Goal: Transaction & Acquisition: Purchase product/service

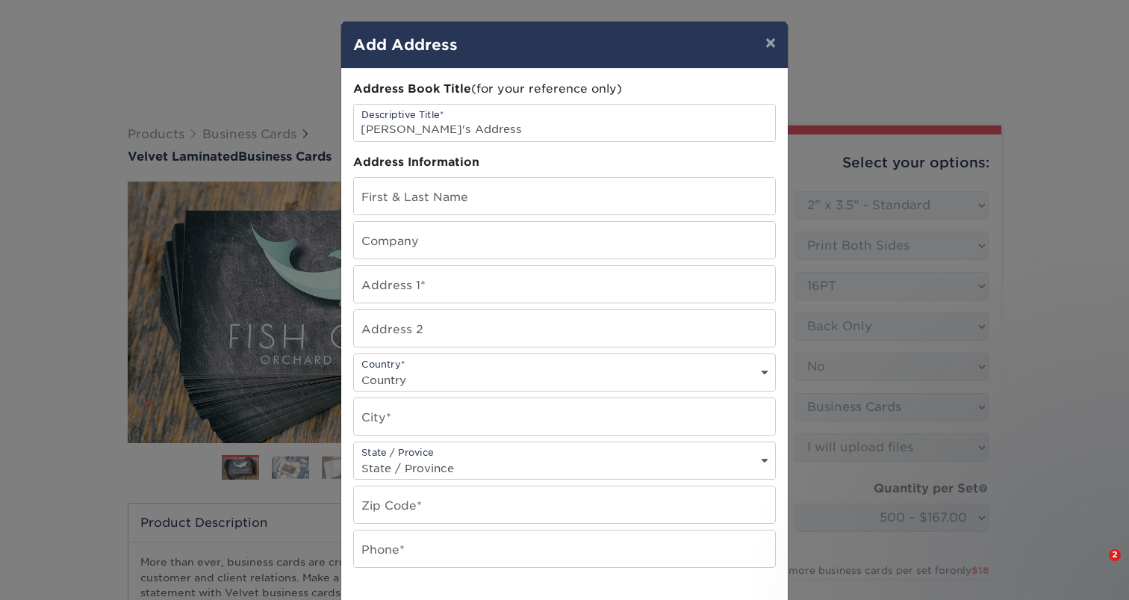
select select "2.00x3.50"
select select "0"
select select "3b5148f1-0588-4f88-a218-97bcfdce65c1"
select select "upload"
select select "5c2dbf2a-a774-4d73-b9c1-93ceed0974c6"
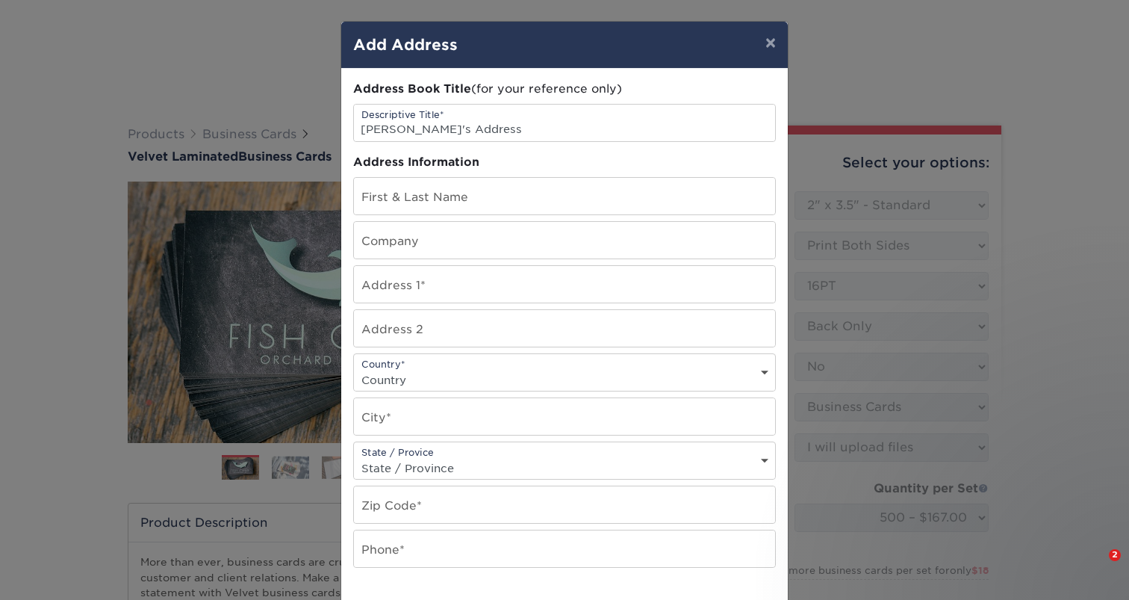
select select "newaddress"
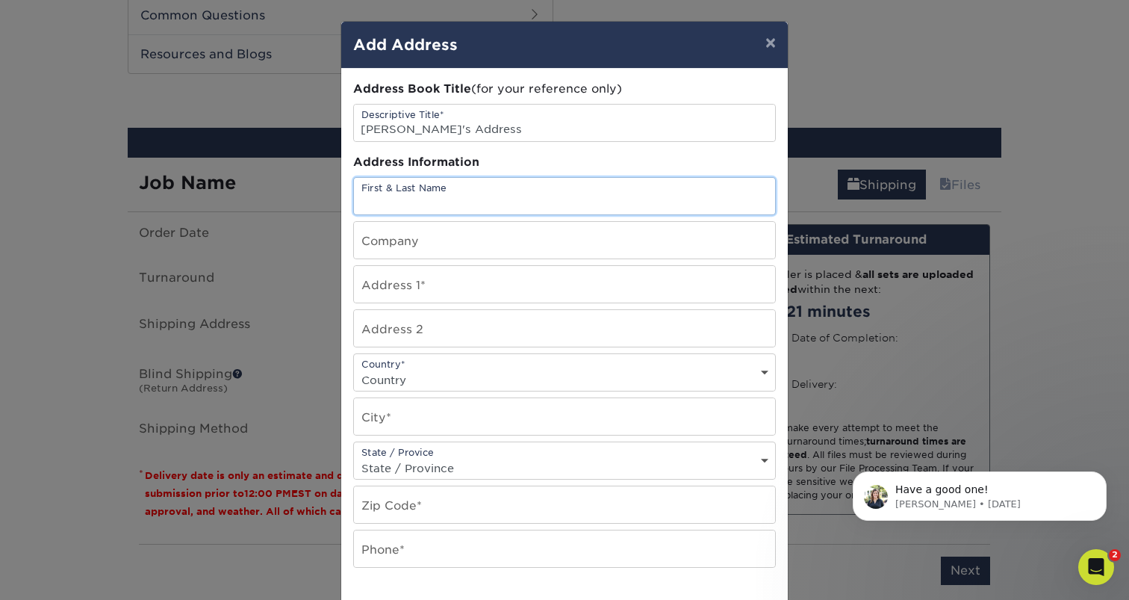
click at [521, 190] on input "text" at bounding box center [564, 196] width 421 height 37
type input "Sean Crandall"
click at [428, 237] on input "text" at bounding box center [564, 240] width 421 height 37
type input "ION Water"
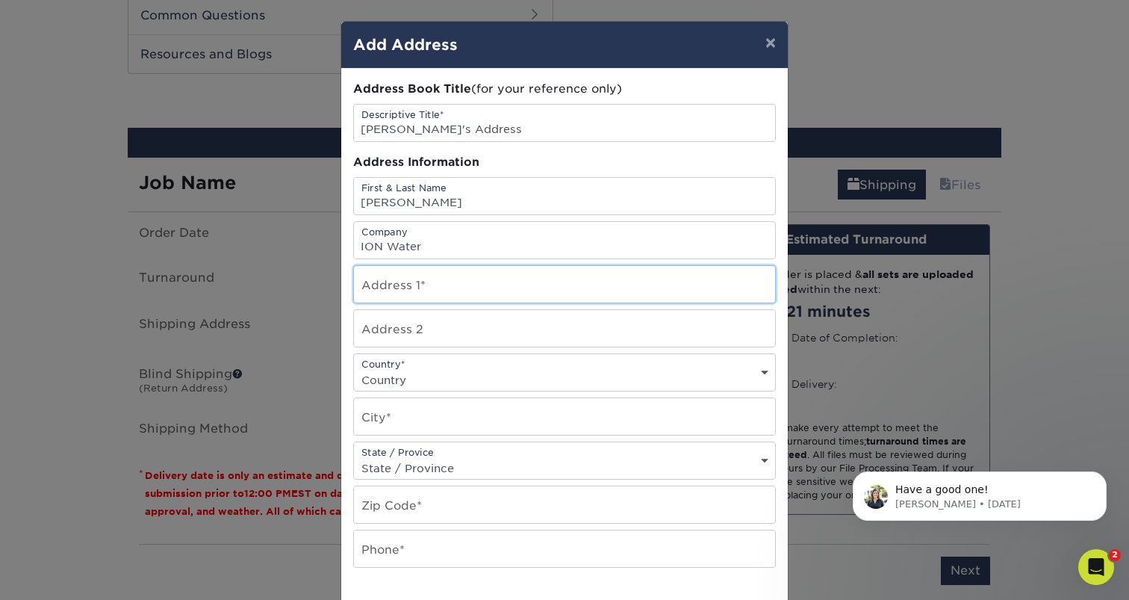
click at [441, 284] on input "text" at bounding box center [564, 284] width 421 height 37
paste input "13791 luna drive,"
type input "13791 luna drive"
click at [419, 380] on select "Country United States Canada ----------------------------- Afghanistan Albania …" at bounding box center [564, 380] width 421 height 22
select select "US"
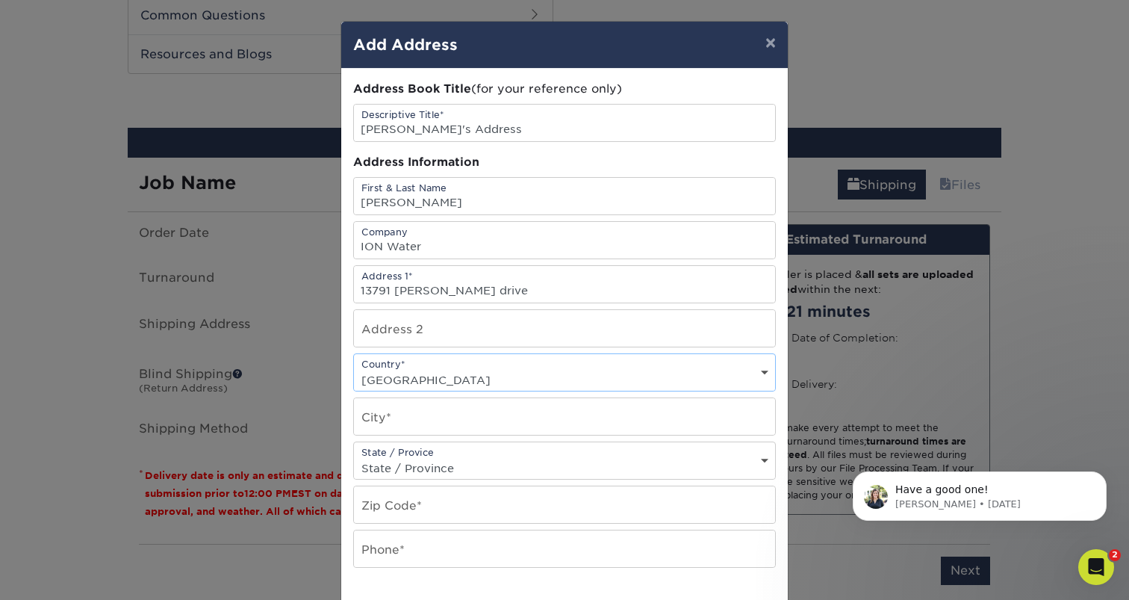
click at [354, 369] on select "Country United States Canada ----------------------------- Afghanistan Albania …" at bounding box center [564, 380] width 421 height 22
click at [420, 404] on input "text" at bounding box center [564, 416] width 421 height 37
type input "Naples"
click at [396, 503] on input "text" at bounding box center [564, 504] width 421 height 37
paste input "34109"
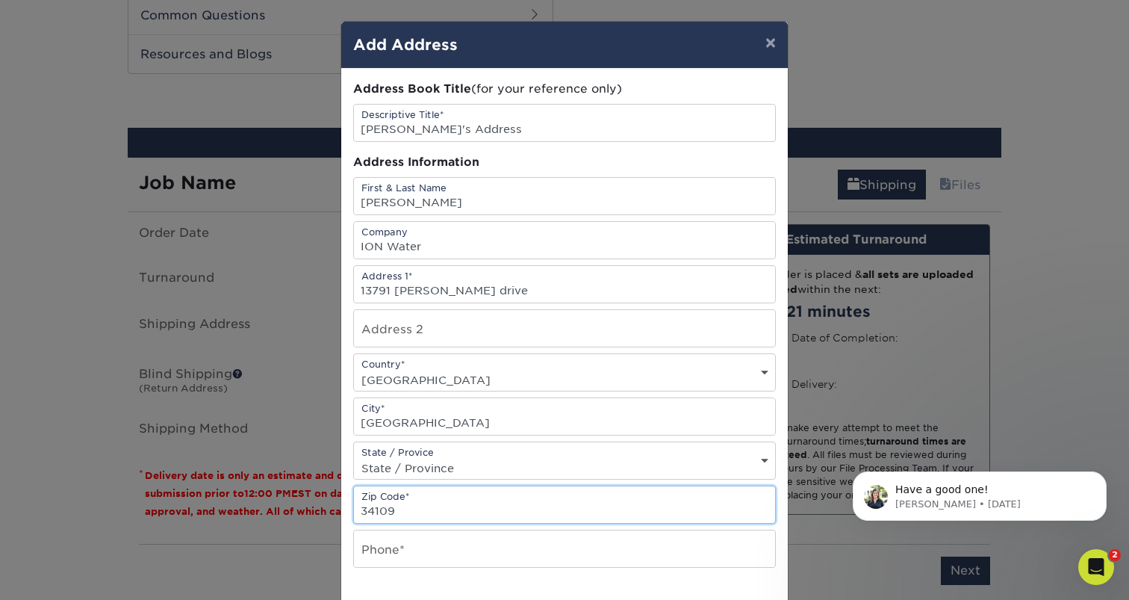
type input "34109"
click at [418, 465] on select "State / Province Alabama Alaska Arizona Arkansas California Colorado Connecticu…" at bounding box center [564, 468] width 421 height 22
select select "FL"
click at [354, 457] on select "State / Province Alabama Alaska Arizona Arkansas California Colorado Connecticu…" at bounding box center [564, 468] width 421 height 22
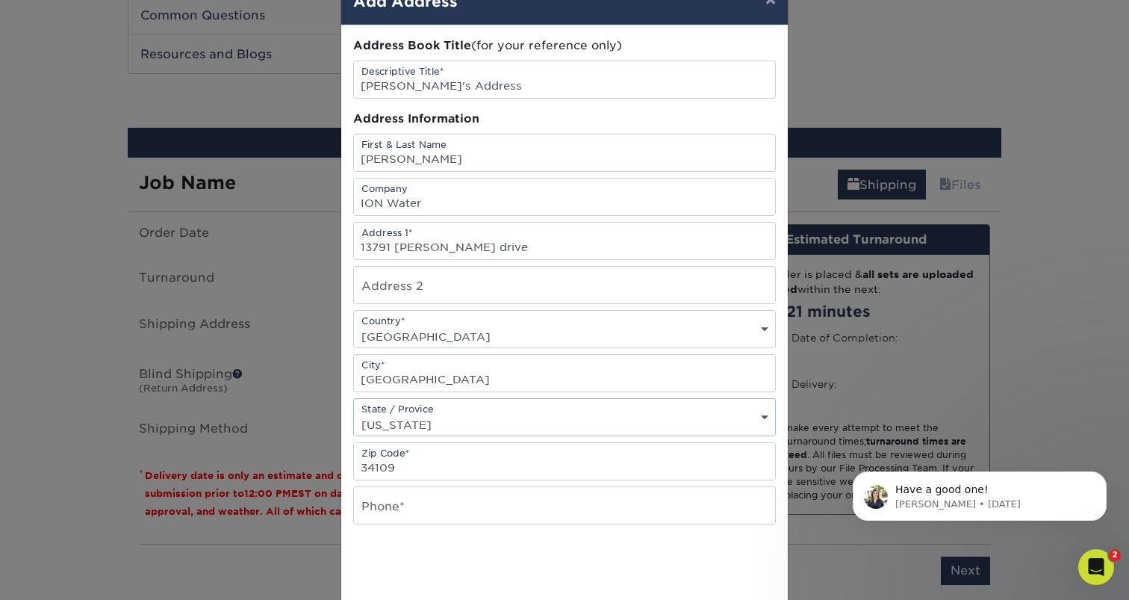
scroll to position [49, 0]
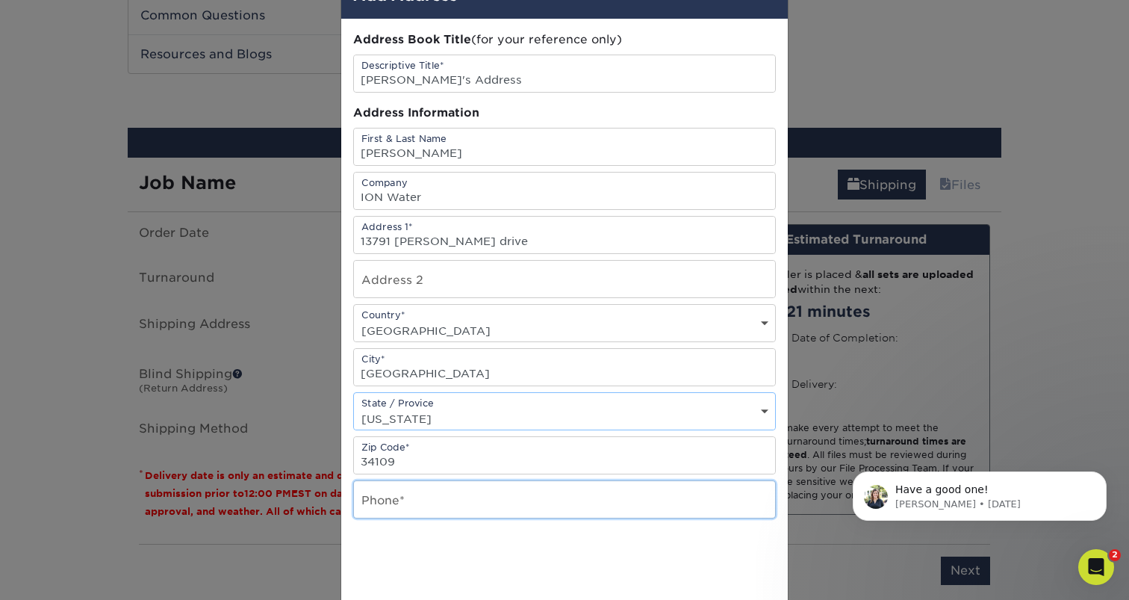
click at [435, 503] on input "text" at bounding box center [564, 499] width 421 height 37
paste input "239-900-6798"
type input "239-900-6798"
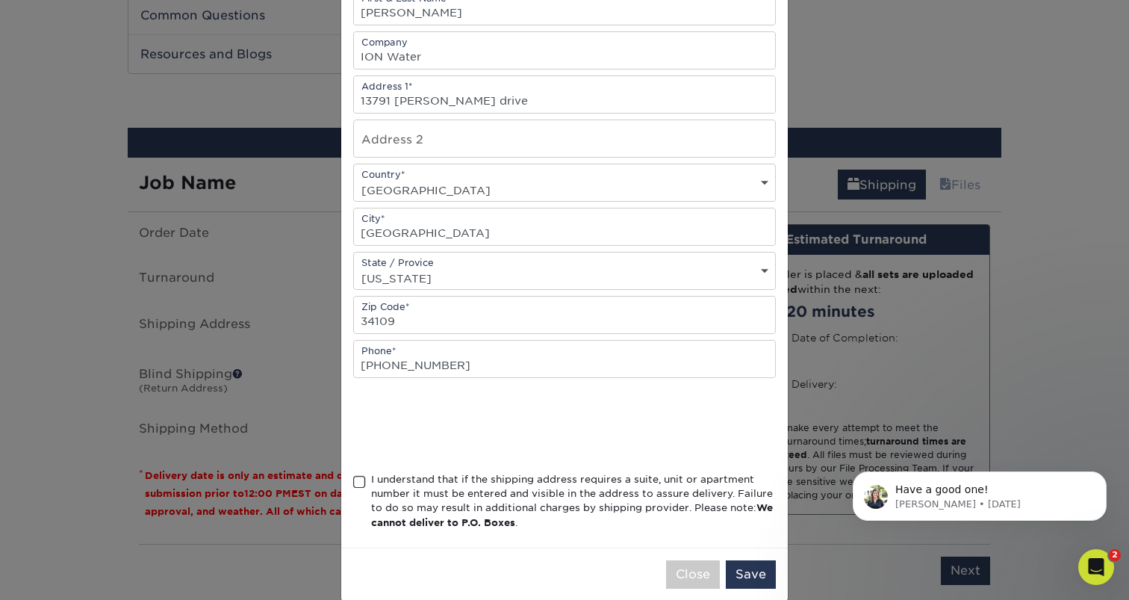
scroll to position [198, 0]
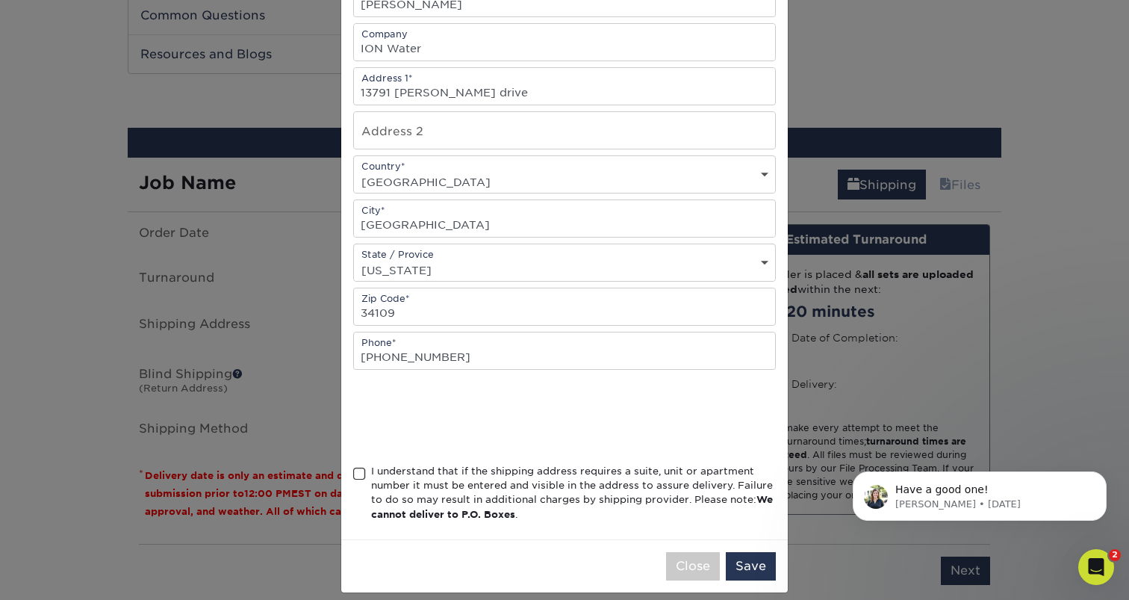
click at [482, 489] on div "I understand that if the shipping address requires a suite, unit or apartment n…" at bounding box center [573, 493] width 405 height 58
click at [0, 0] on input "I understand that if the shipping address requires a suite, unit or apartment n…" at bounding box center [0, 0] width 0 height 0
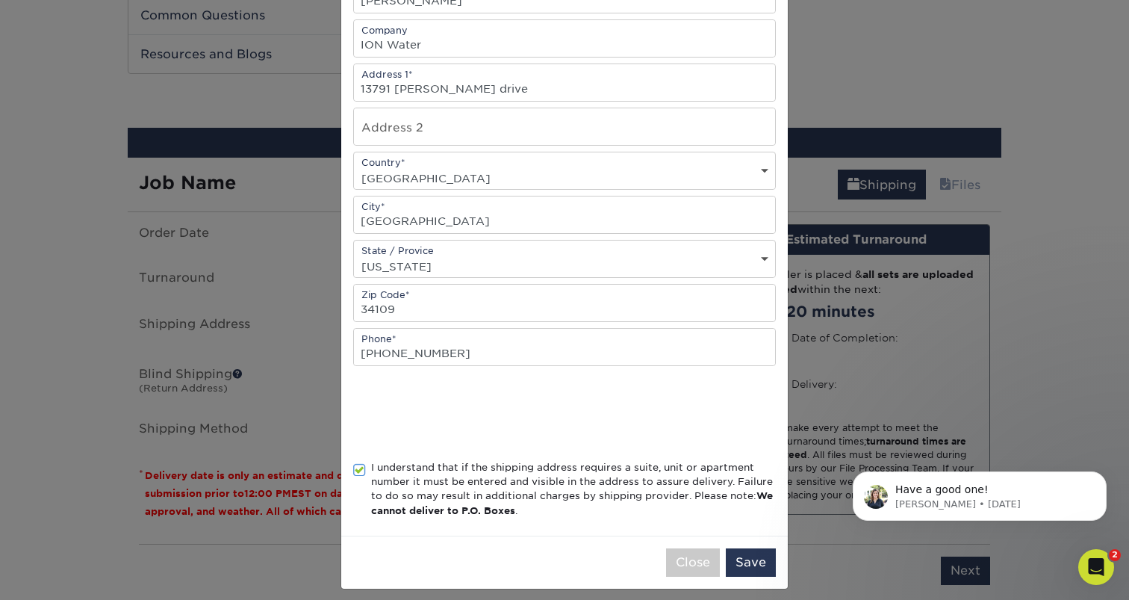
scroll to position [212, 0]
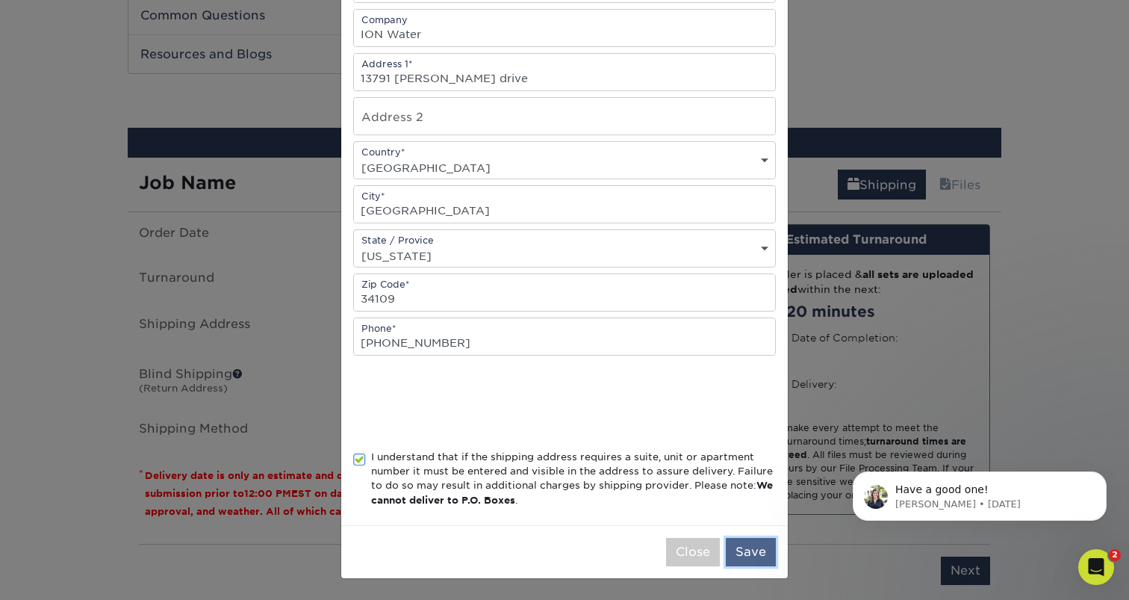
click at [750, 556] on button "Save" at bounding box center [751, 552] width 50 height 28
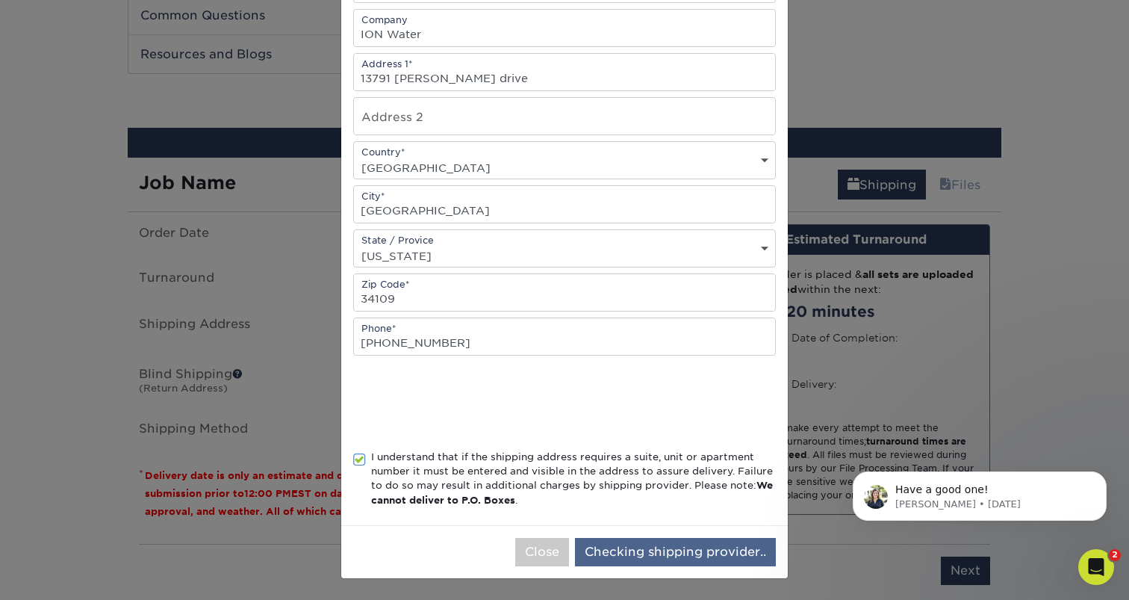
scroll to position [0, 0]
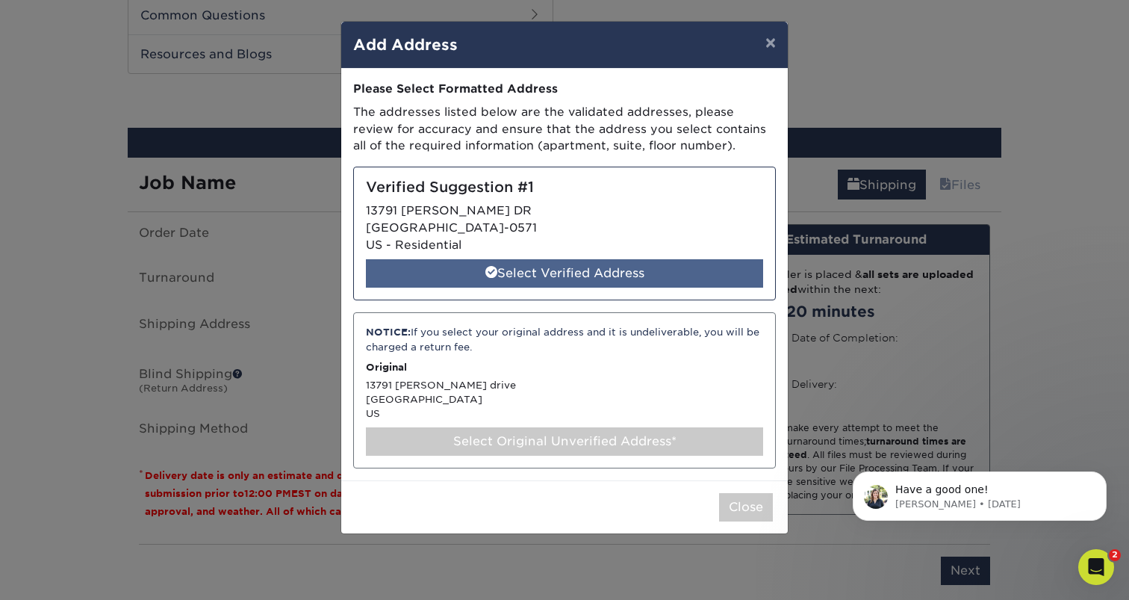
click at [630, 273] on div "Select Verified Address" at bounding box center [564, 273] width 397 height 28
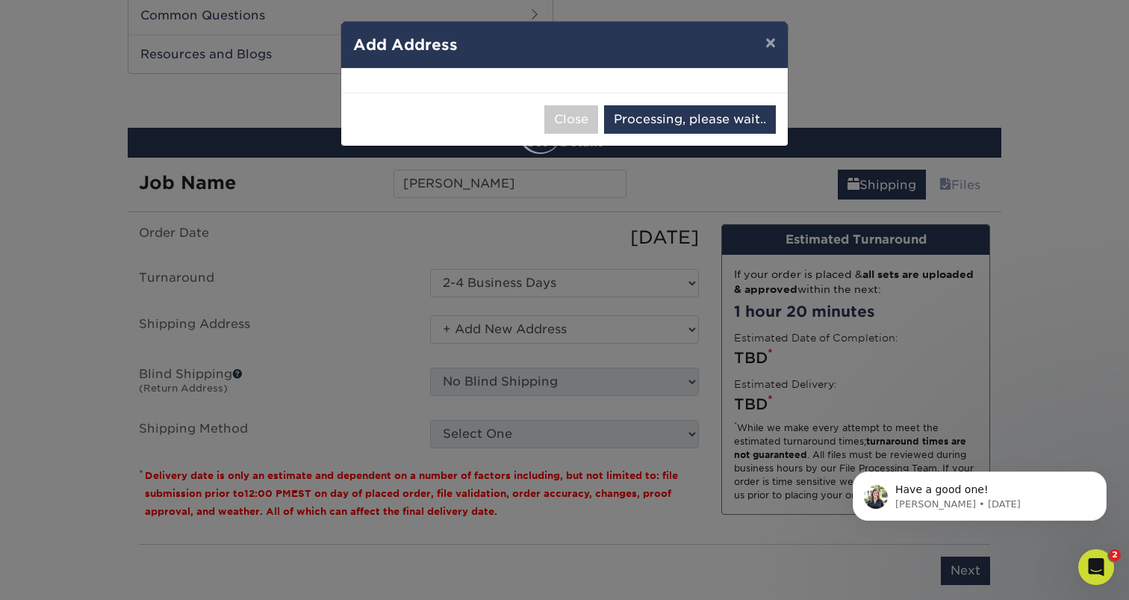
select select "285652"
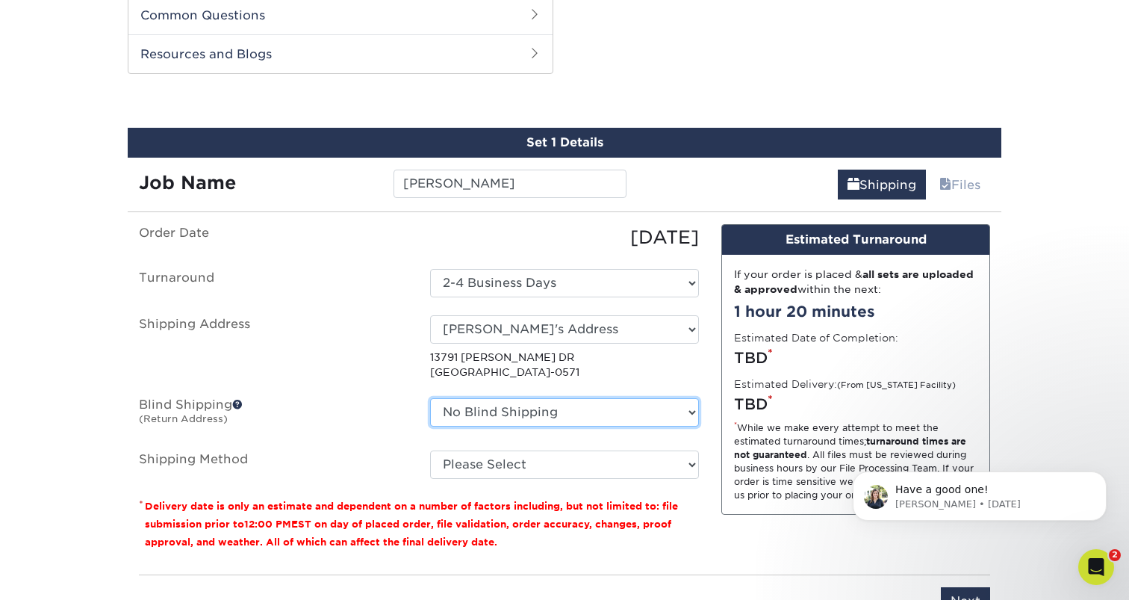
click at [547, 415] on select "No Blind Shipping Jack's Address Matt's Address Orlando's Address + Add New Add…" at bounding box center [564, 412] width 269 height 28
click at [430, 398] on select "No Blind Shipping Jack's Address Matt's Address Orlando's Address + Add New Add…" at bounding box center [564, 412] width 269 height 28
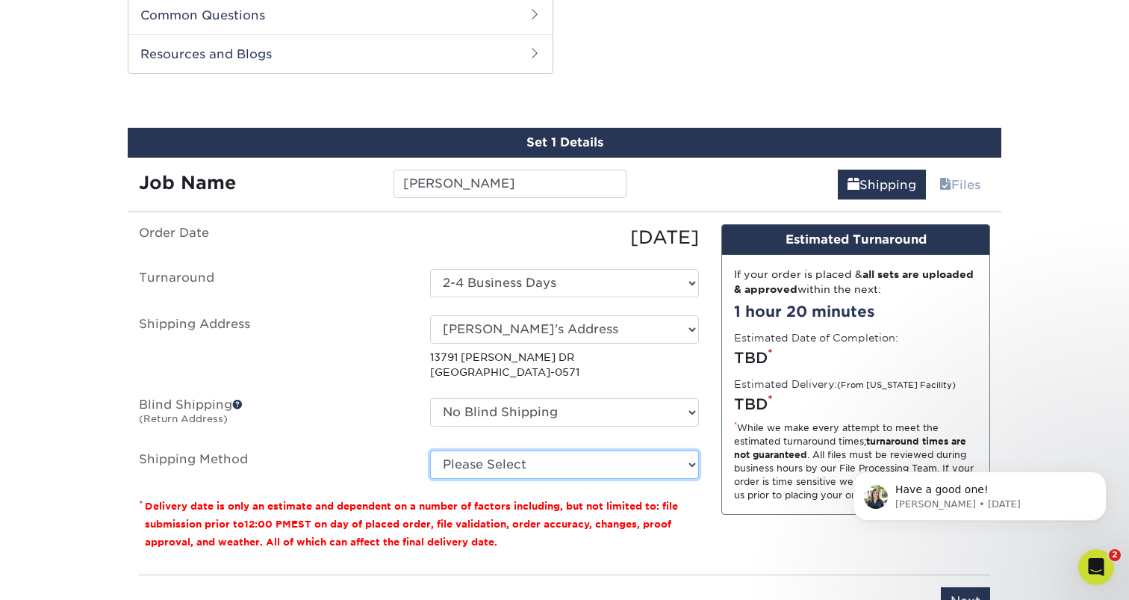
click at [543, 450] on select "Please Select Ground Shipping (+$8.96) 3 Day Shipping Service (+$20.04) 2 Day A…" at bounding box center [564, 464] width 269 height 28
click at [430, 450] on select "Please Select Ground Shipping (+$8.96) 3 Day Shipping Service (+$20.04) 2 Day A…" at bounding box center [564, 464] width 269 height 28
click at [541, 469] on select "Please Select Ground Shipping (+$8.96) 3 Day Shipping Service (+$20.04) 2 Day A…" at bounding box center [564, 464] width 269 height 28
select select "12"
click at [430, 450] on select "Please Select Ground Shipping (+$8.96) 3 Day Shipping Service (+$20.04) 2 Day A…" at bounding box center [564, 464] width 269 height 28
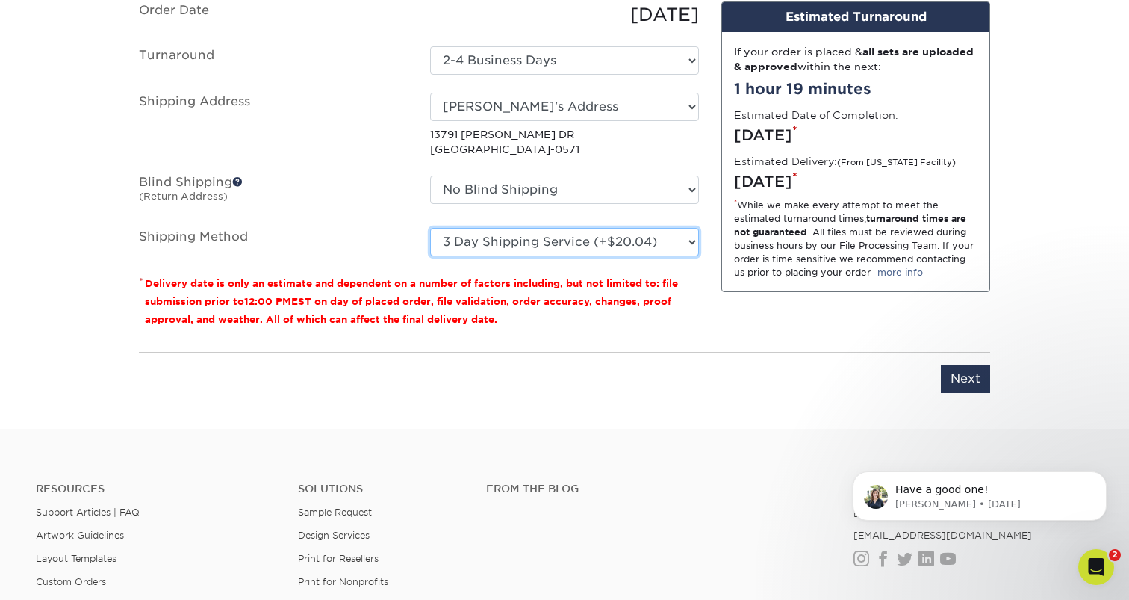
scroll to position [1070, 0]
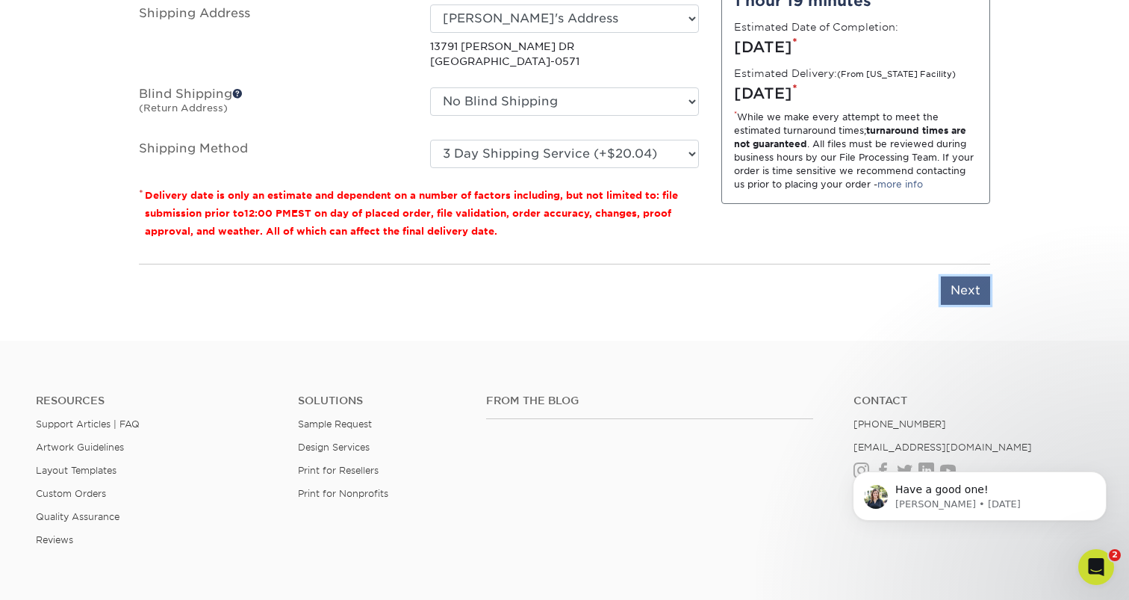
click at [965, 290] on input "Next" at bounding box center [965, 290] width 49 height 28
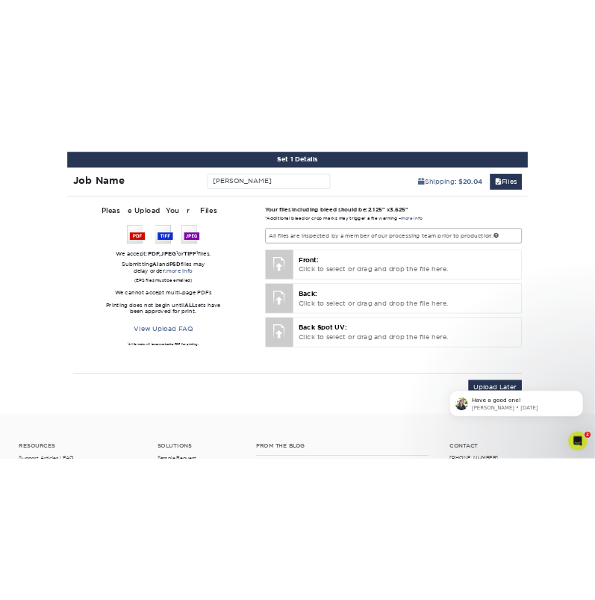
scroll to position [847, 0]
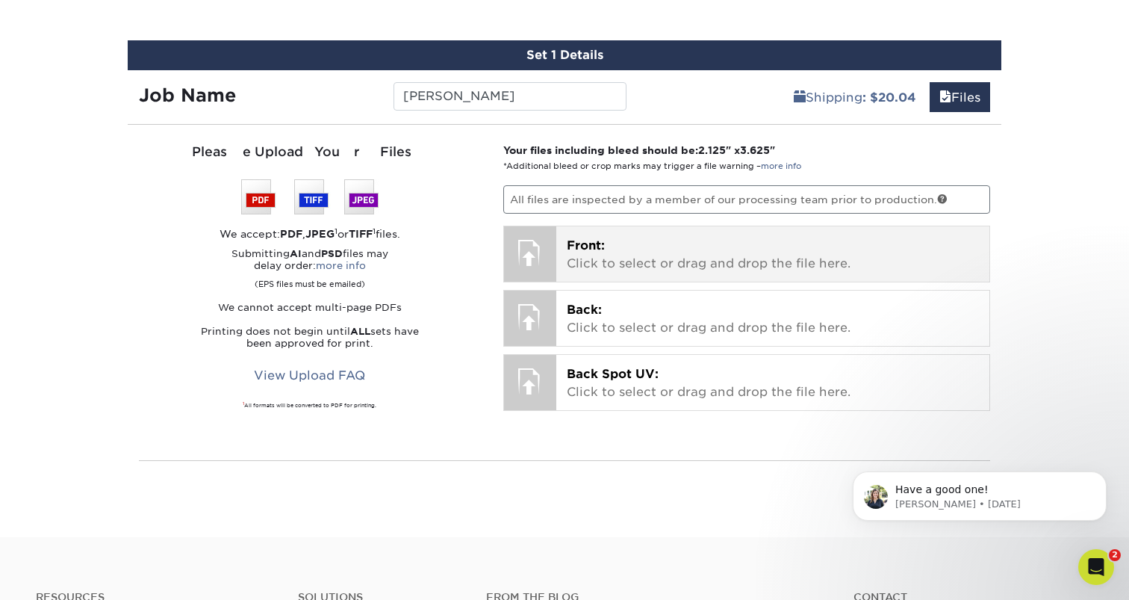
click at [603, 246] on span "Front:" at bounding box center [586, 245] width 38 height 14
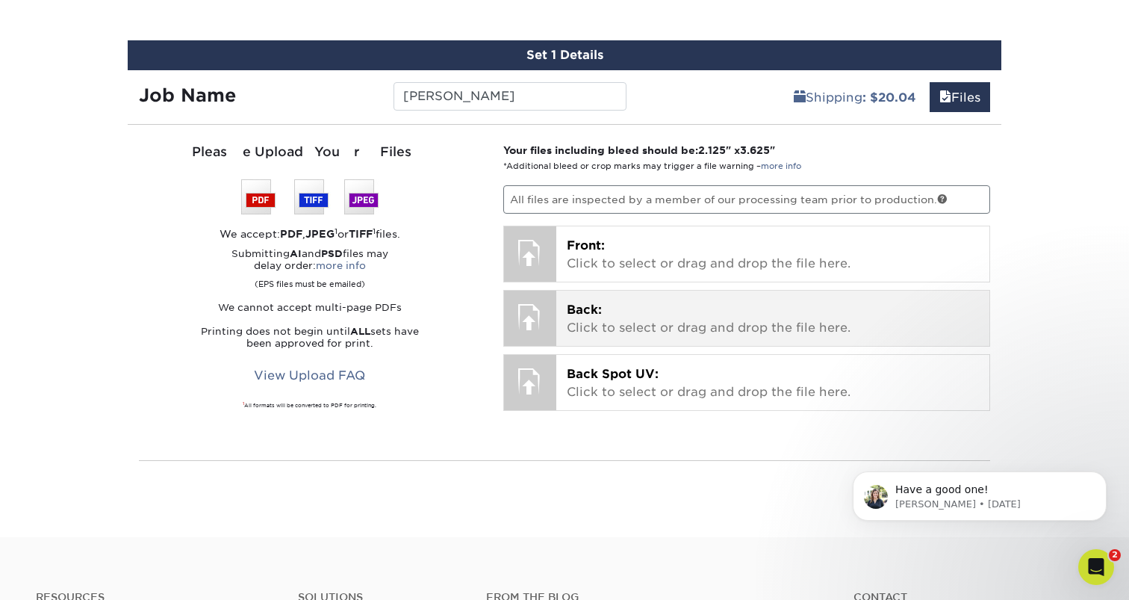
click at [698, 303] on p "Back: Click to select or drag and drop the file here." at bounding box center [773, 319] width 413 height 36
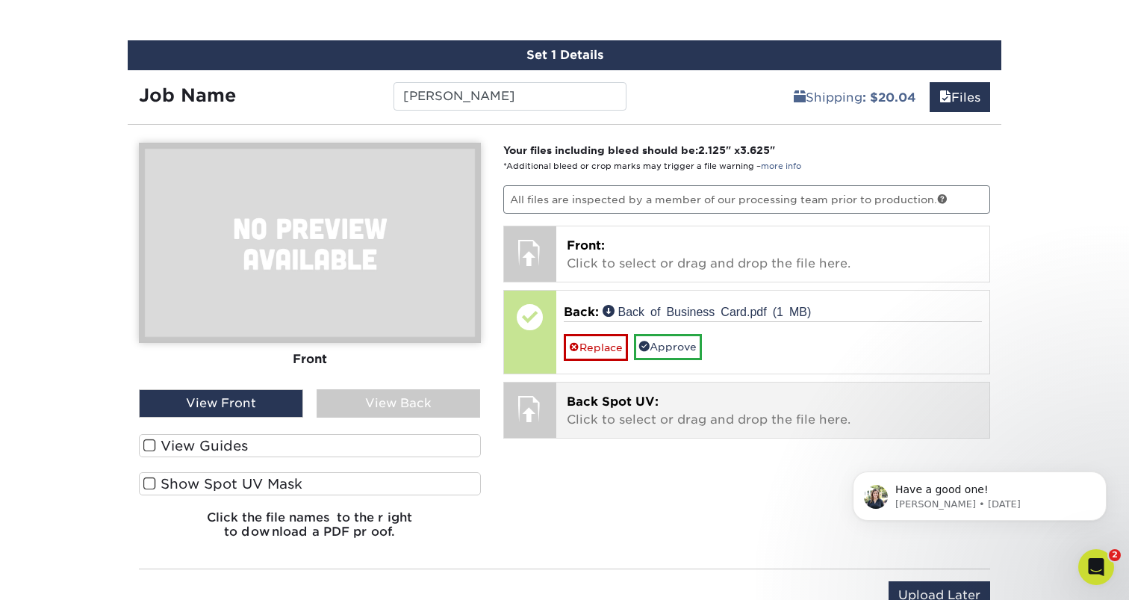
click at [711, 410] on p "Back Spot UV: Click to select or drag and drop the file here." at bounding box center [773, 411] width 413 height 36
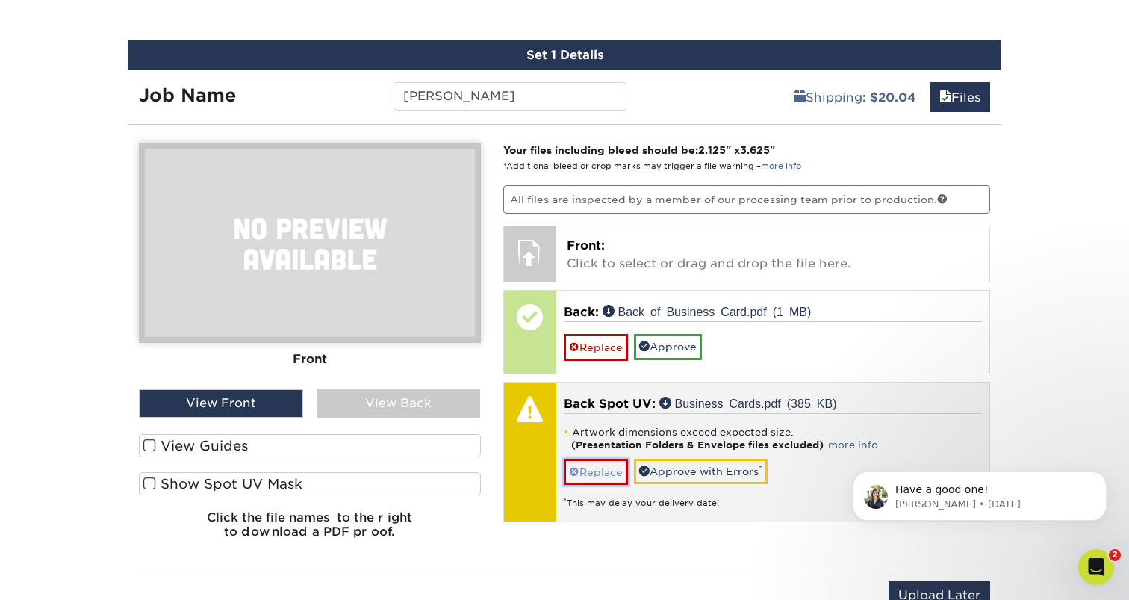
click at [591, 466] on link "Replace" at bounding box center [596, 472] width 64 height 26
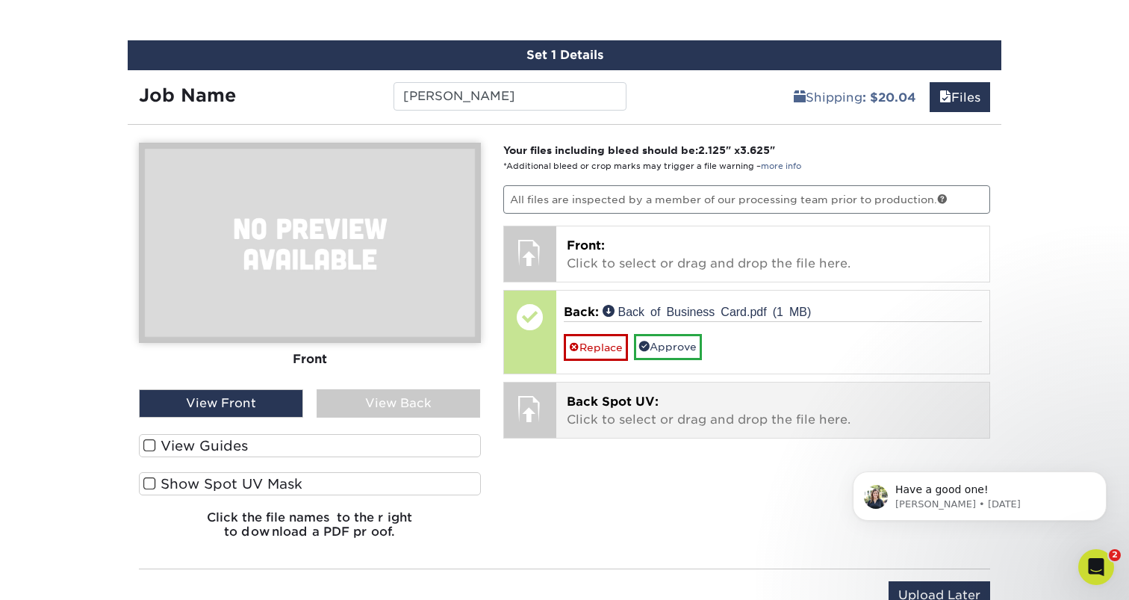
click at [603, 430] on div "Back Spot UV: Click to select or drag and drop the file here. Choose file Busin…" at bounding box center [773, 409] width 434 height 55
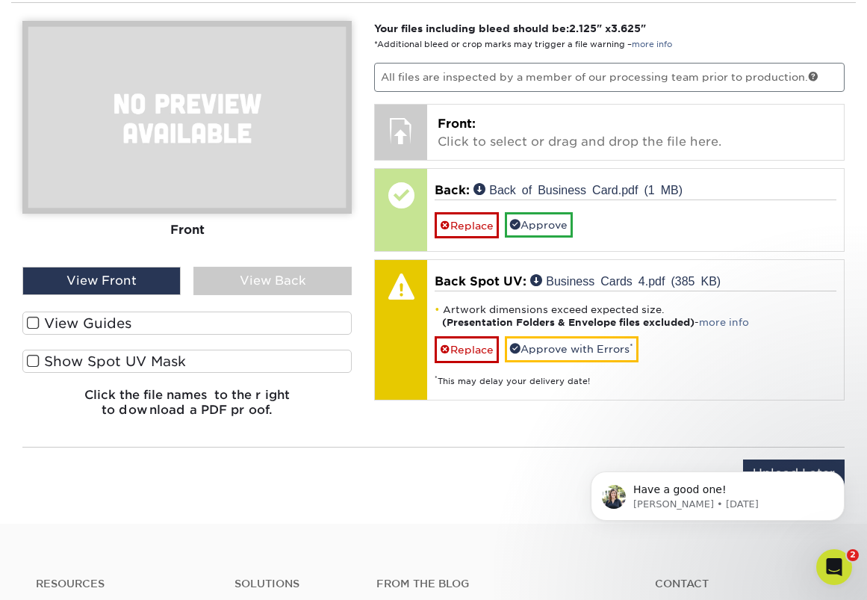
scroll to position [776, 0]
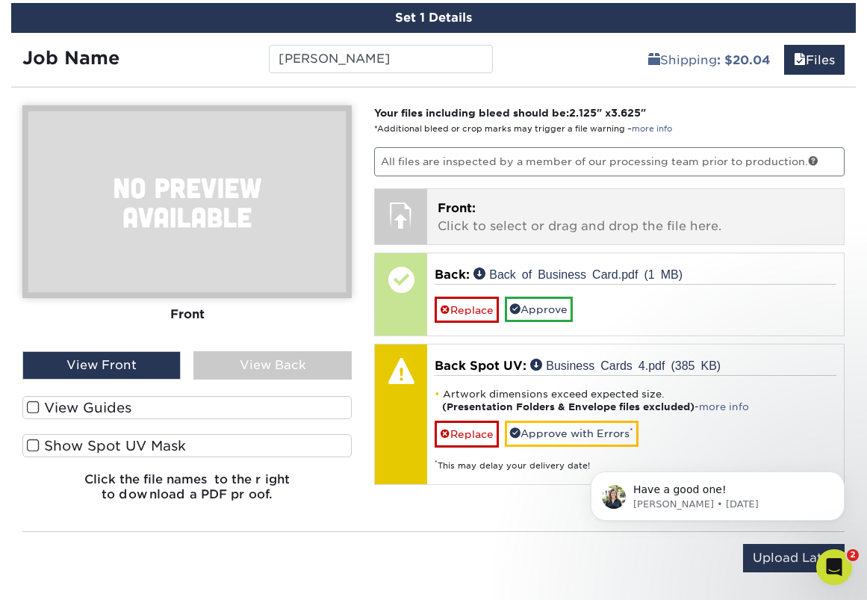
click at [494, 215] on p "Front: Click to select or drag and drop the file here." at bounding box center [636, 217] width 396 height 36
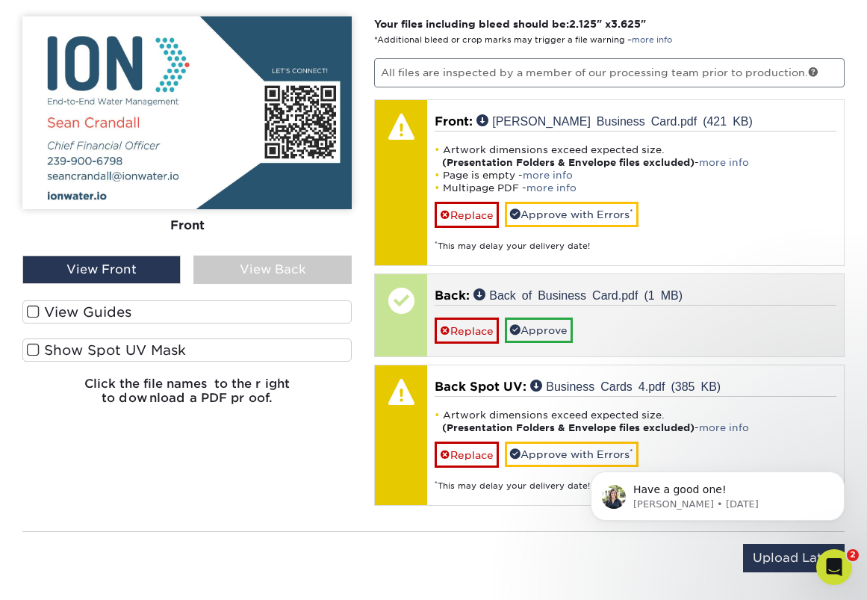
scroll to position [864, 0]
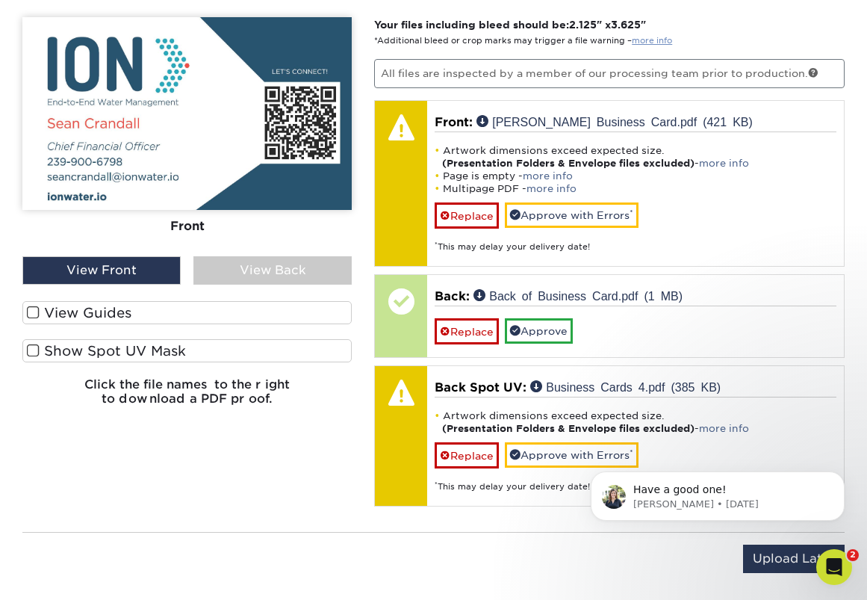
click at [649, 36] on link "more info" at bounding box center [652, 41] width 40 height 10
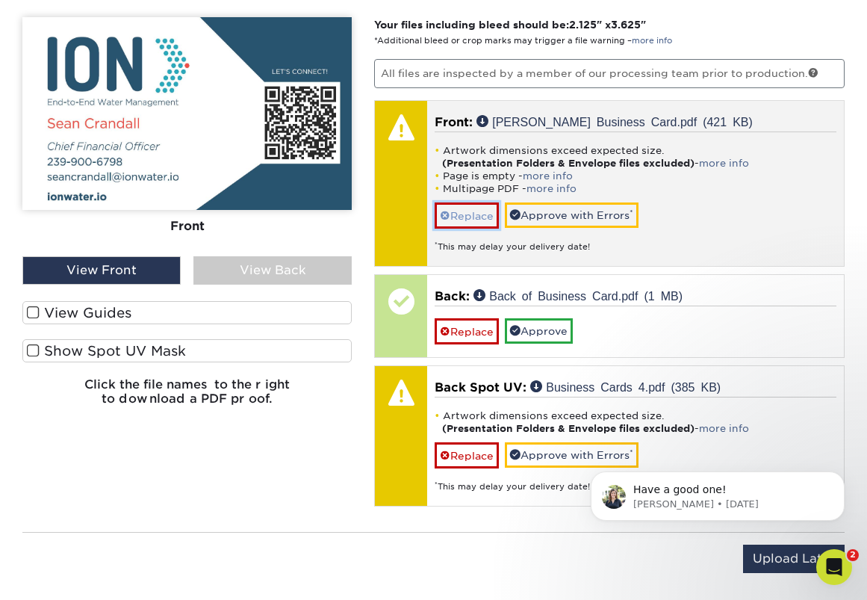
click at [488, 213] on link "Replace" at bounding box center [467, 215] width 64 height 26
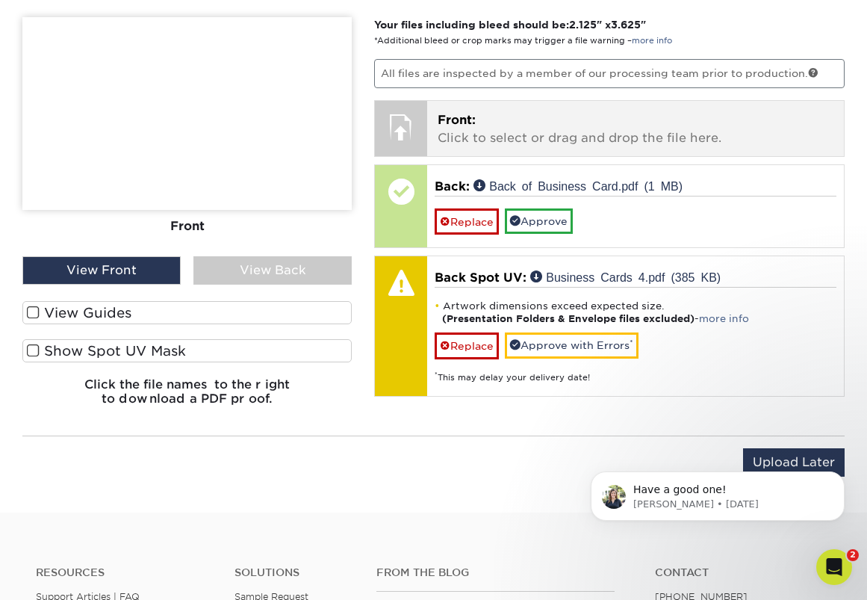
click at [483, 143] on p "Front: Click to select or drag and drop the file here." at bounding box center [636, 129] width 396 height 36
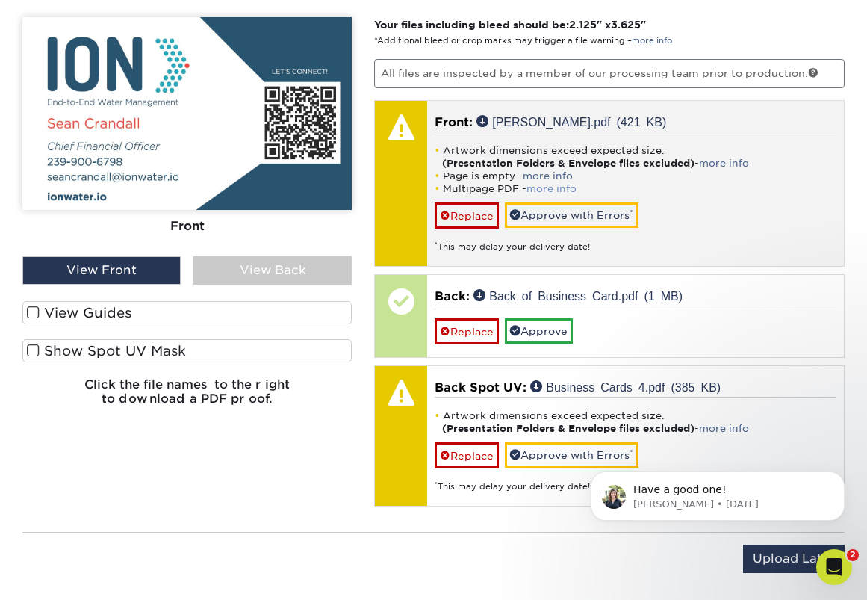
click at [562, 183] on link "more info" at bounding box center [551, 188] width 50 height 11
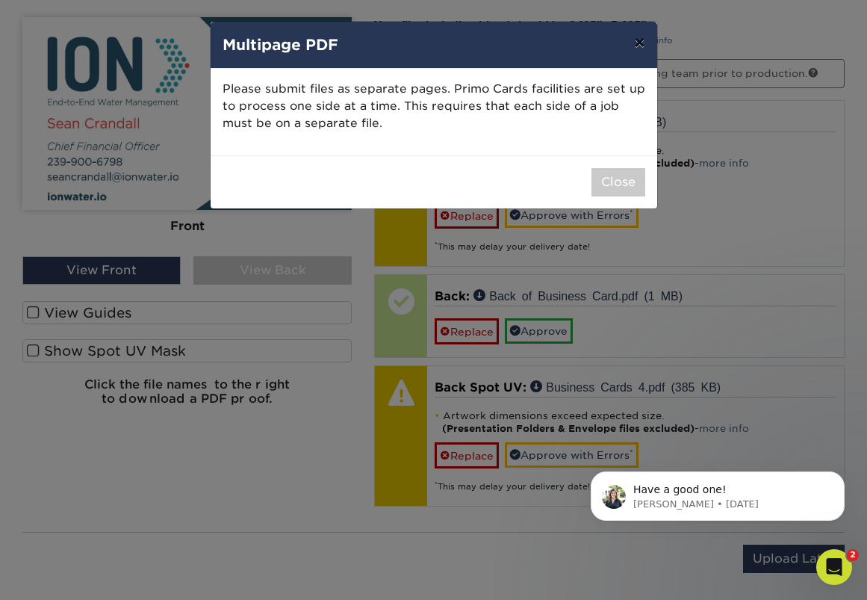
click at [641, 47] on button "×" at bounding box center [639, 43] width 34 height 42
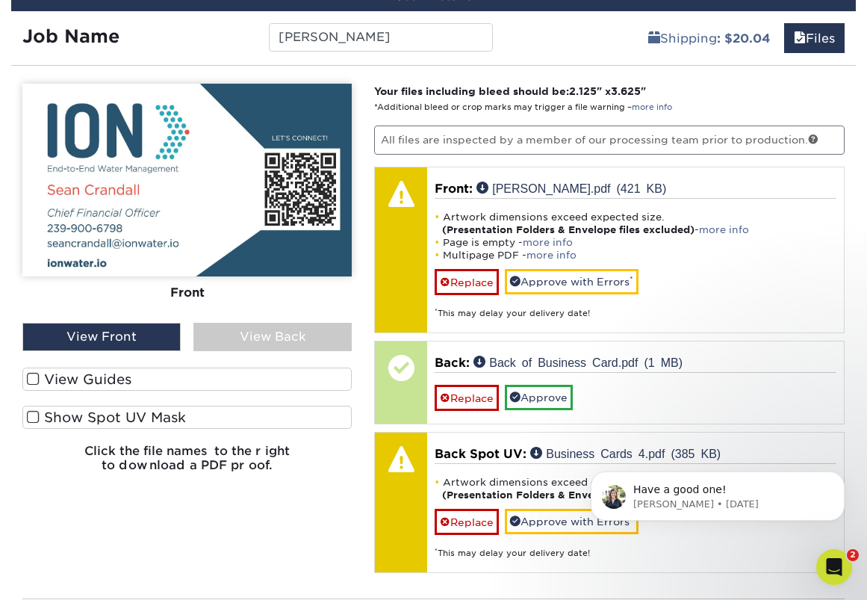
scroll to position [811, 0]
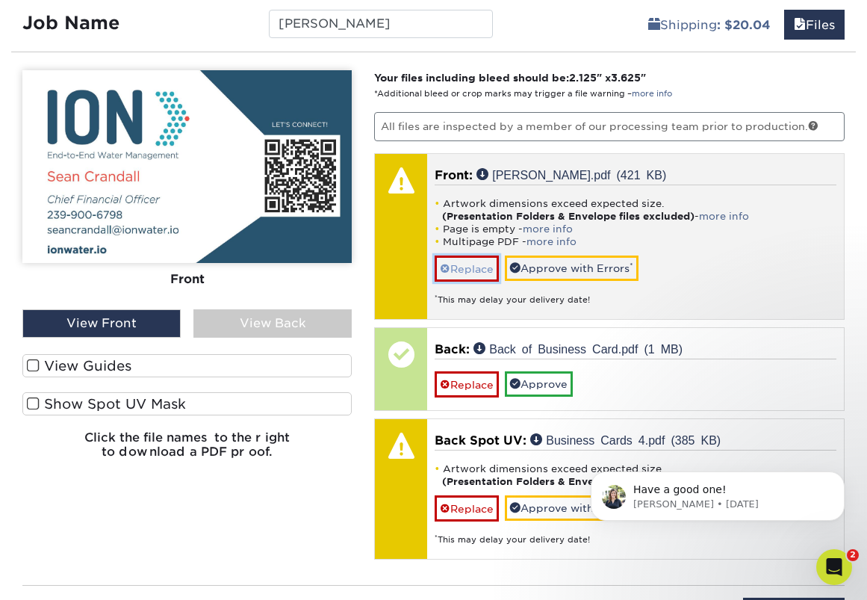
click at [485, 276] on link "Replace" at bounding box center [467, 268] width 64 height 26
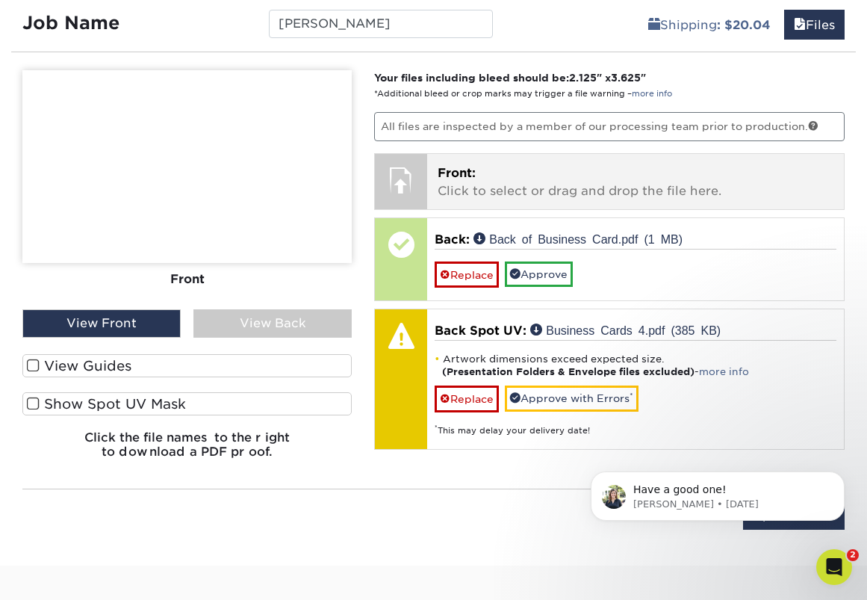
click at [503, 199] on div "Front: Click to select or drag and drop the file here. Choose file Sean Busines…" at bounding box center [635, 181] width 417 height 55
click at [452, 183] on p "Front: Click to select or drag and drop the file here." at bounding box center [636, 182] width 396 height 36
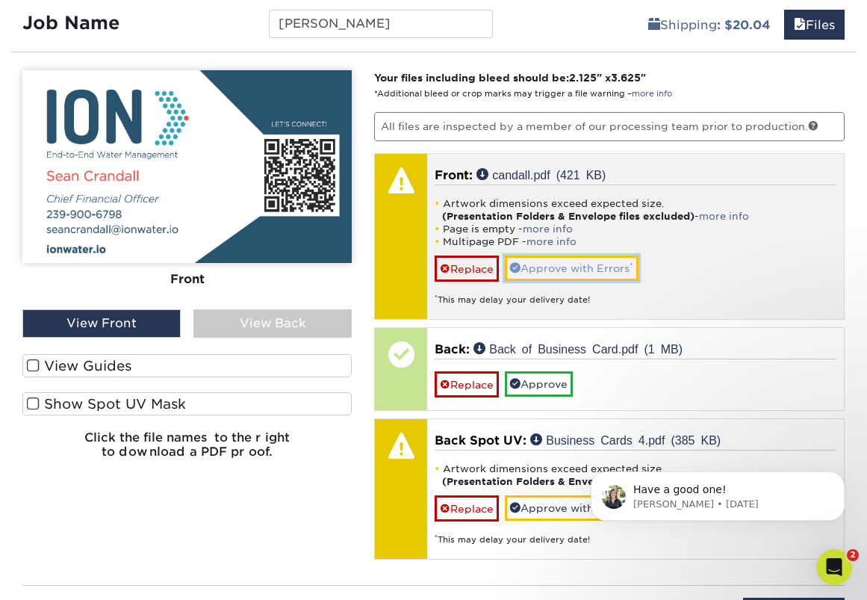
click at [575, 261] on link "Approve with Errors *" at bounding box center [572, 267] width 134 height 25
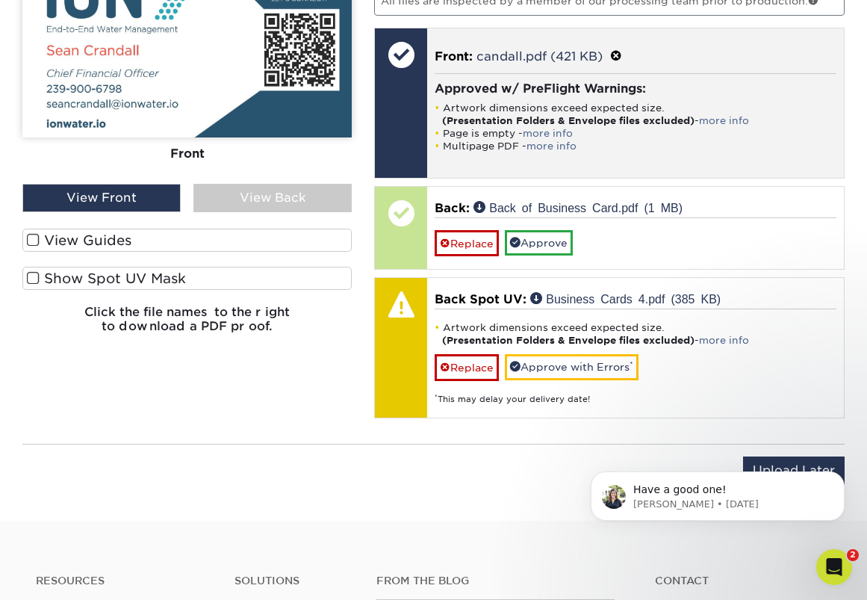
scroll to position [945, 0]
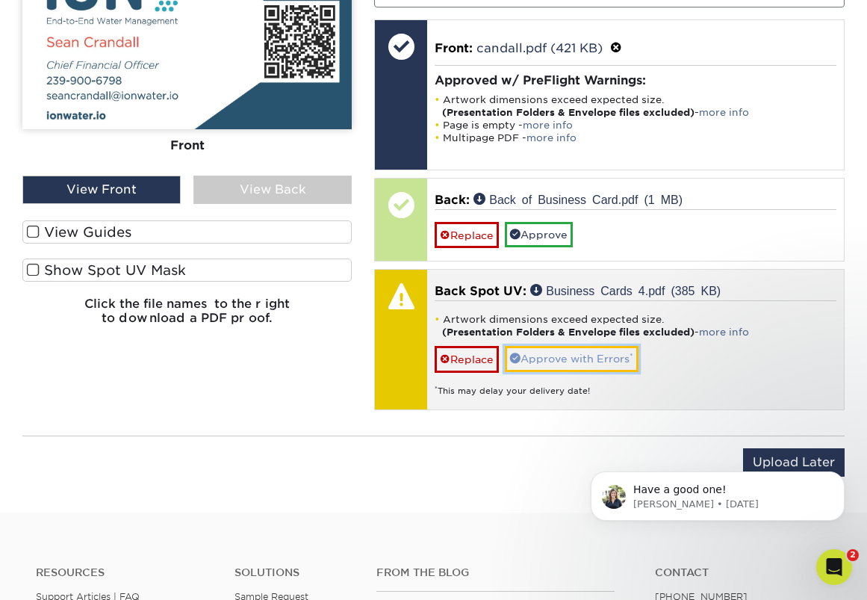
click at [570, 361] on link "Approve with Errors *" at bounding box center [572, 358] width 134 height 25
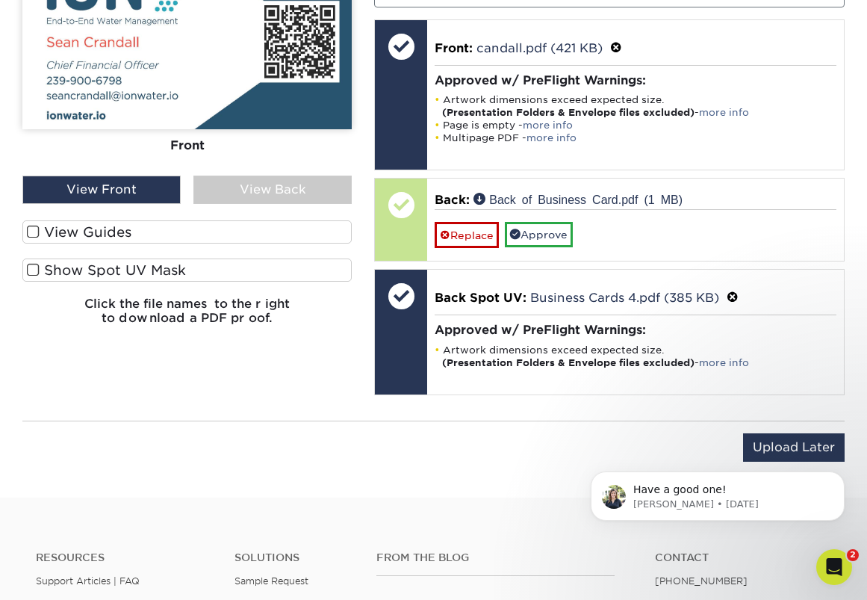
click at [766, 446] on body "Have a good one! Irene • 3w ago" at bounding box center [717, 492] width 287 height 93
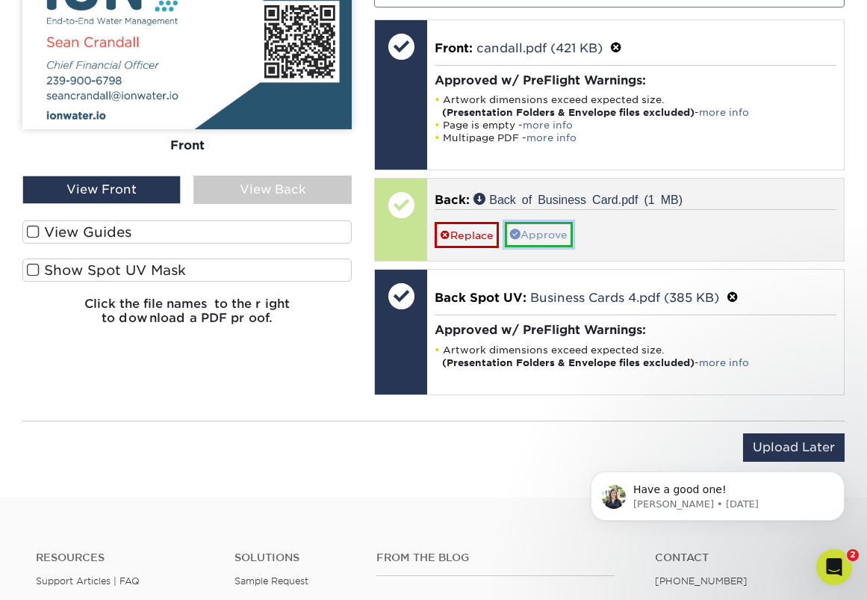
click at [571, 235] on link "Approve" at bounding box center [539, 234] width 68 height 25
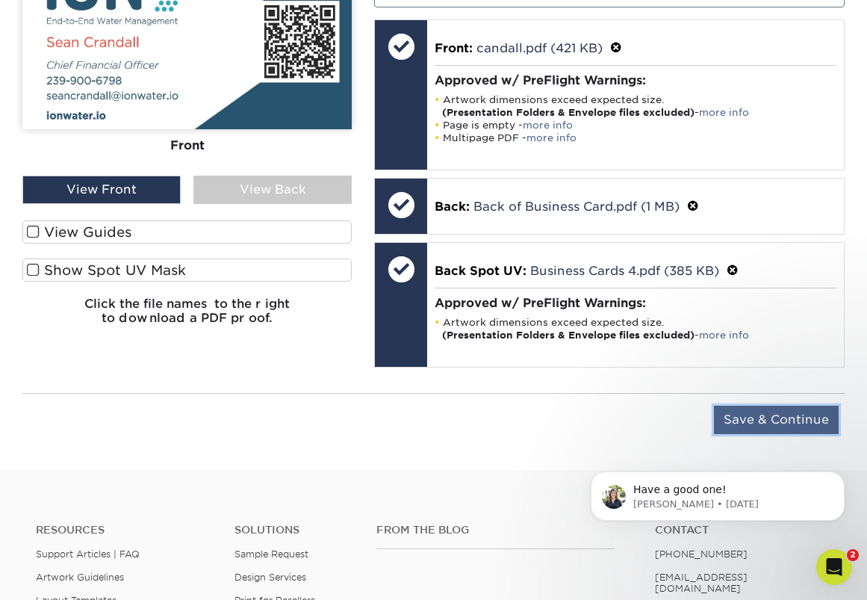
click at [759, 426] on input "Save & Continue" at bounding box center [776, 420] width 125 height 28
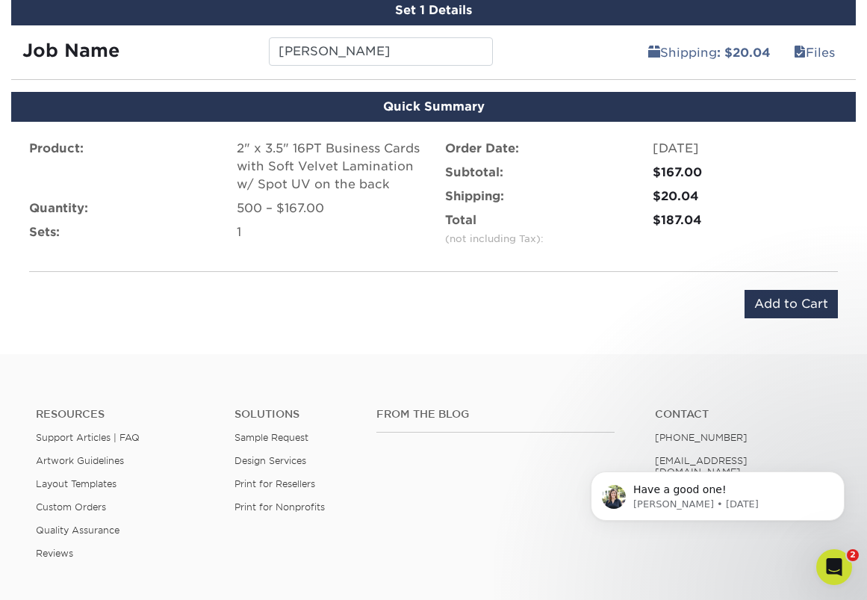
scroll to position [803, 0]
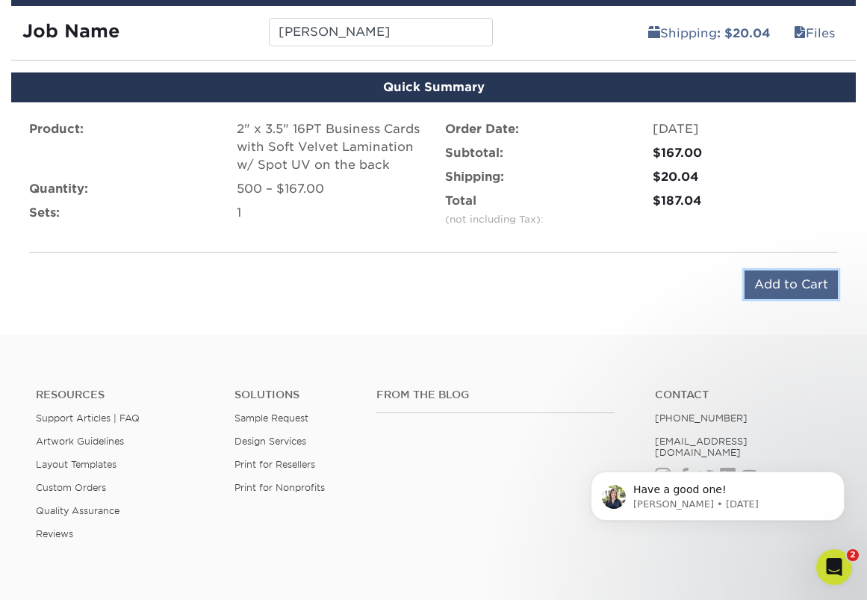
click at [759, 285] on input "Add to Cart" at bounding box center [791, 284] width 93 height 28
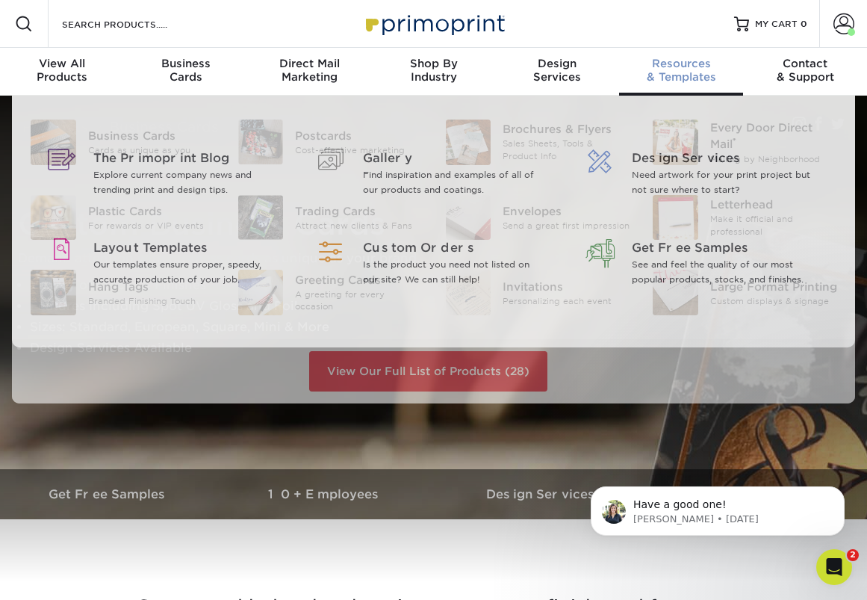
click at [666, 78] on div "Resources & Templates" at bounding box center [681, 70] width 124 height 27
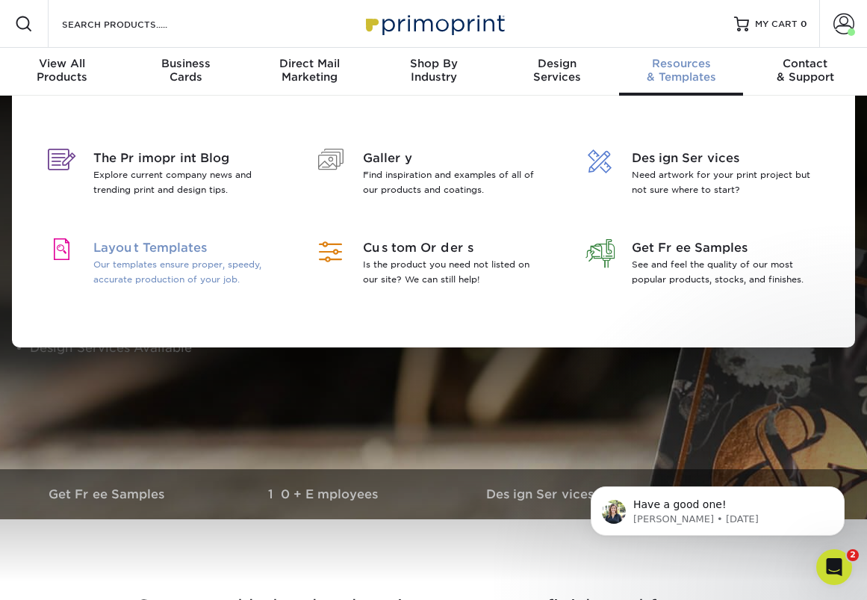
click at [185, 258] on p "Our templates ensure proper, speedy, accurate production of your job." at bounding box center [183, 272] width 180 height 30
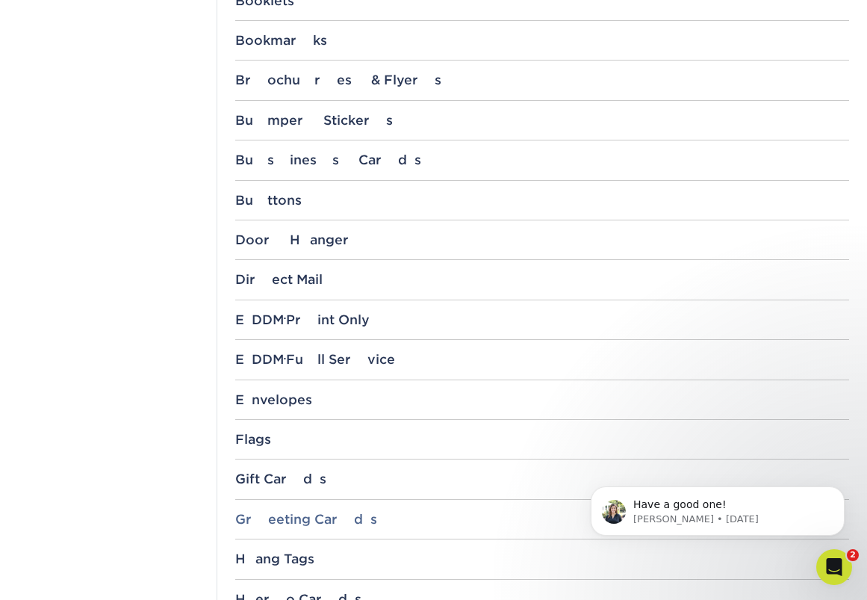
scroll to position [750, 0]
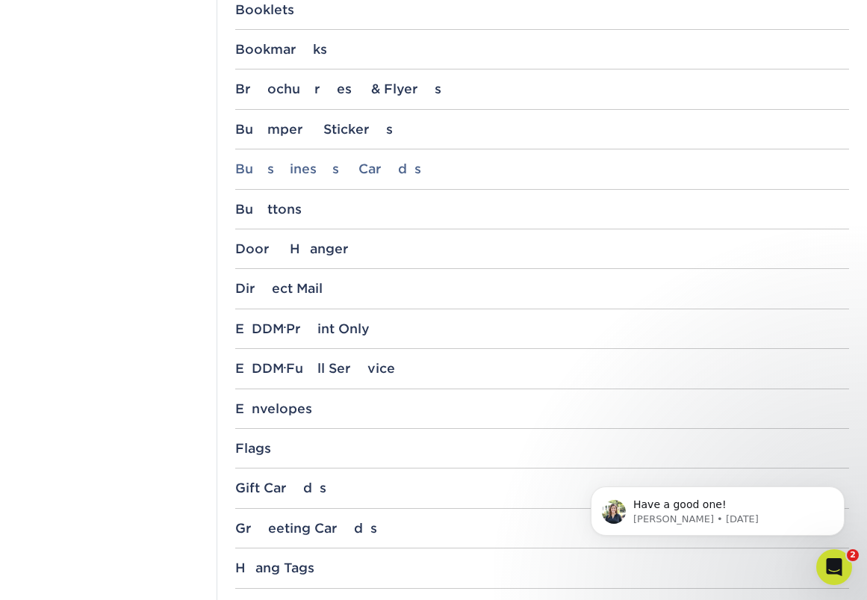
click at [309, 168] on div "Business Cards" at bounding box center [542, 168] width 614 height 15
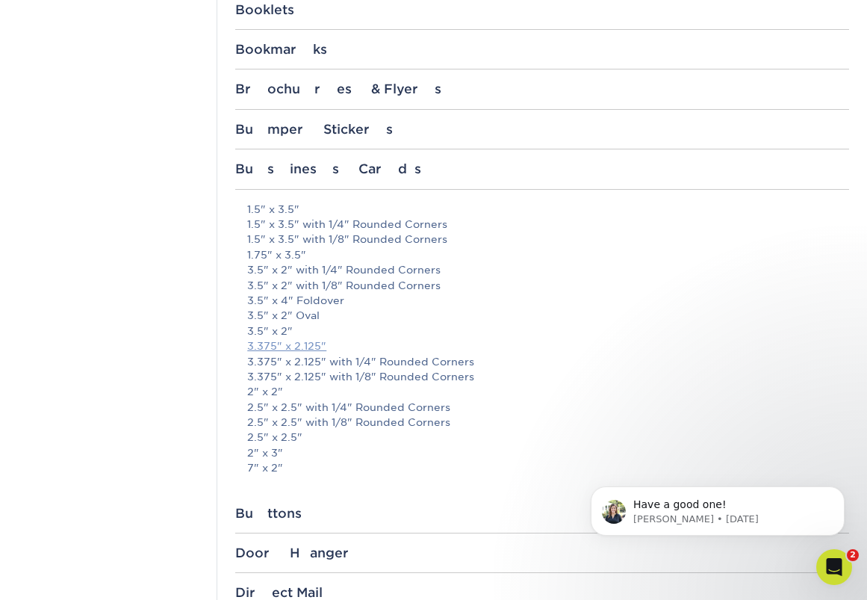
click at [295, 344] on link "3.375" x 2.125"" at bounding box center [286, 346] width 79 height 12
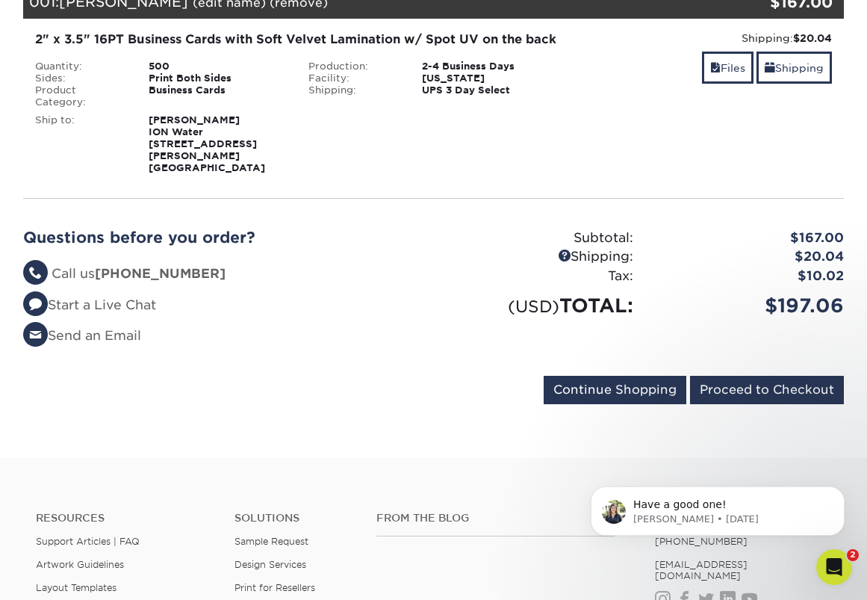
scroll to position [247, 0]
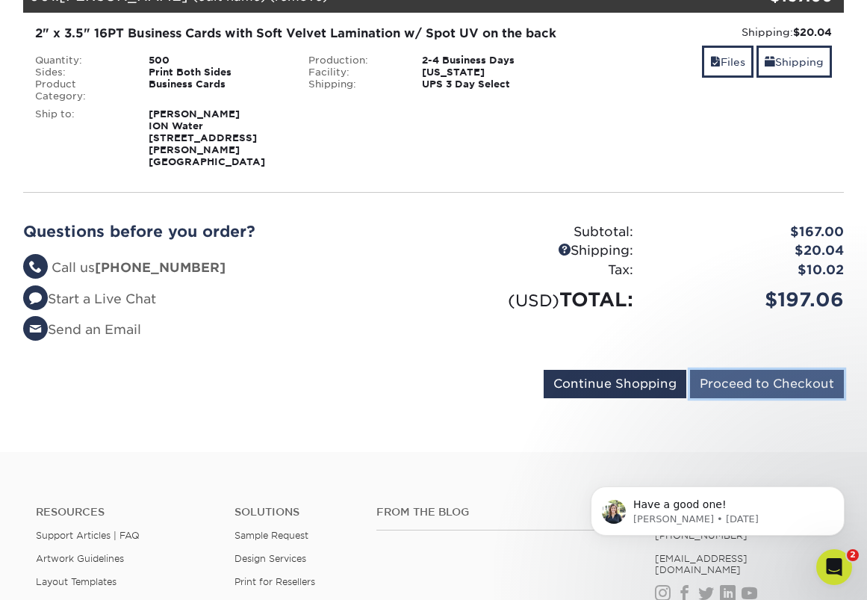
click at [744, 388] on input "Proceed to Checkout" at bounding box center [767, 384] width 154 height 28
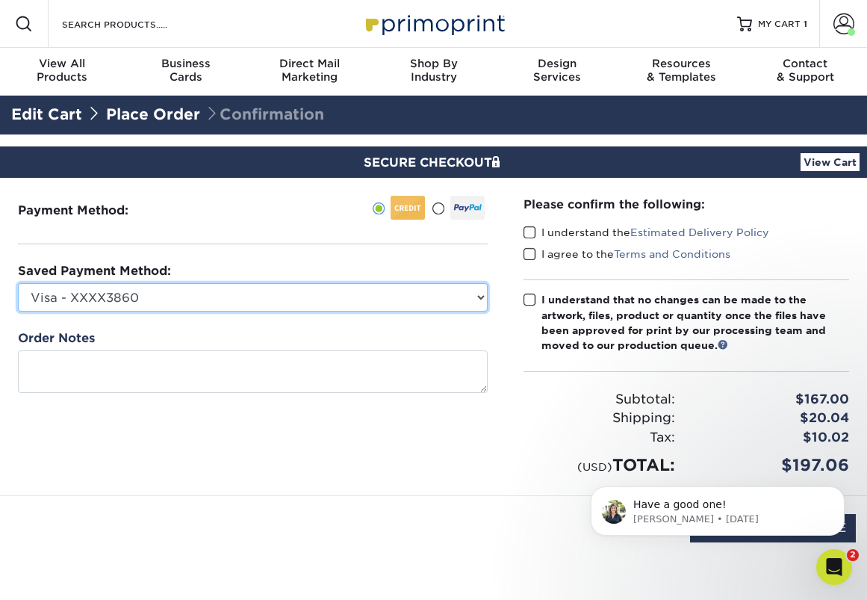
click at [447, 296] on select "Visa - XXXX3860 New Credit Card" at bounding box center [253, 297] width 470 height 28
click at [18, 283] on select "Visa - XXXX3860 New Credit Card" at bounding box center [253, 297] width 470 height 28
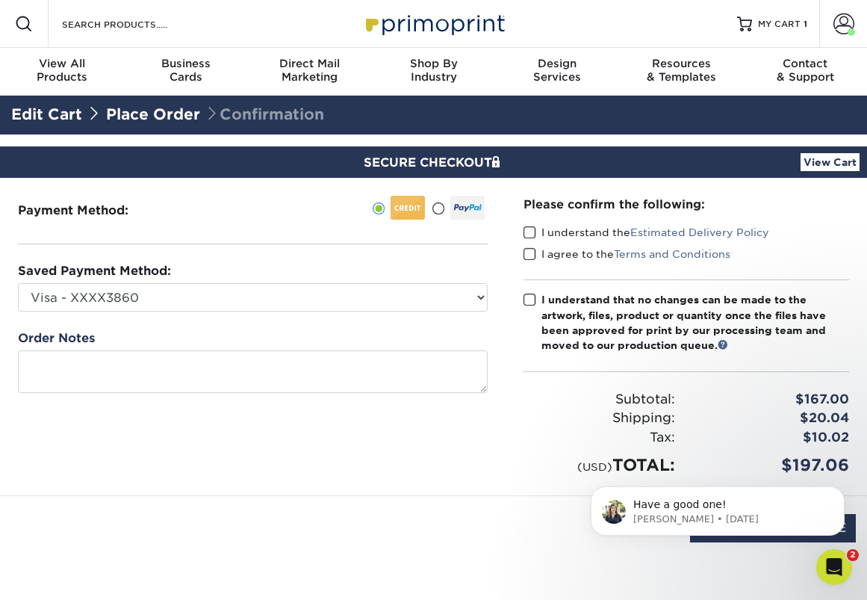
click at [529, 234] on span at bounding box center [529, 233] width 13 height 14
click at [0, 0] on input "I understand the Estimated Delivery Policy" at bounding box center [0, 0] width 0 height 0
click at [529, 247] on span at bounding box center [529, 254] width 13 height 14
click at [0, 0] on input "I agree to the Terms and Conditions" at bounding box center [0, 0] width 0 height 0
click at [529, 300] on span at bounding box center [529, 300] width 13 height 14
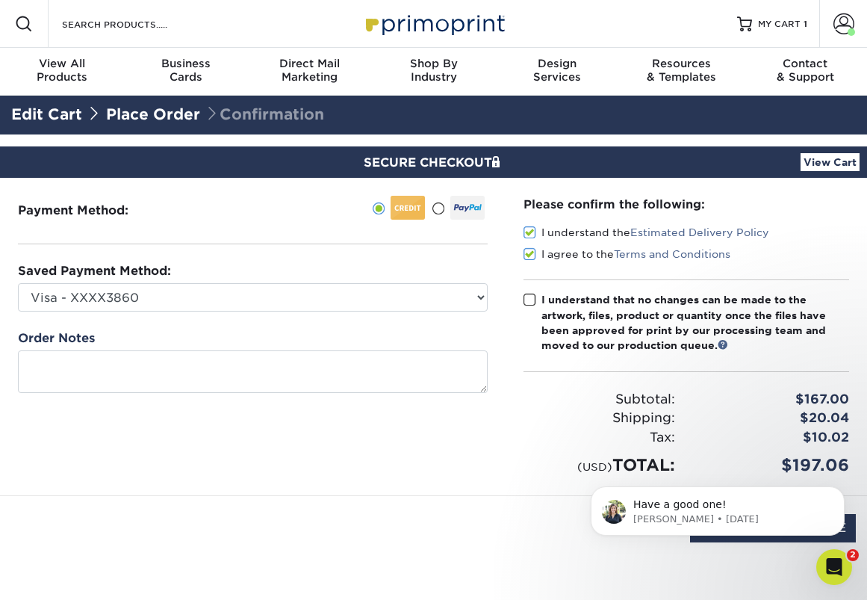
click at [0, 0] on input "I understand that no changes can be made to the artwork, files, product or quan…" at bounding box center [0, 0] width 0 height 0
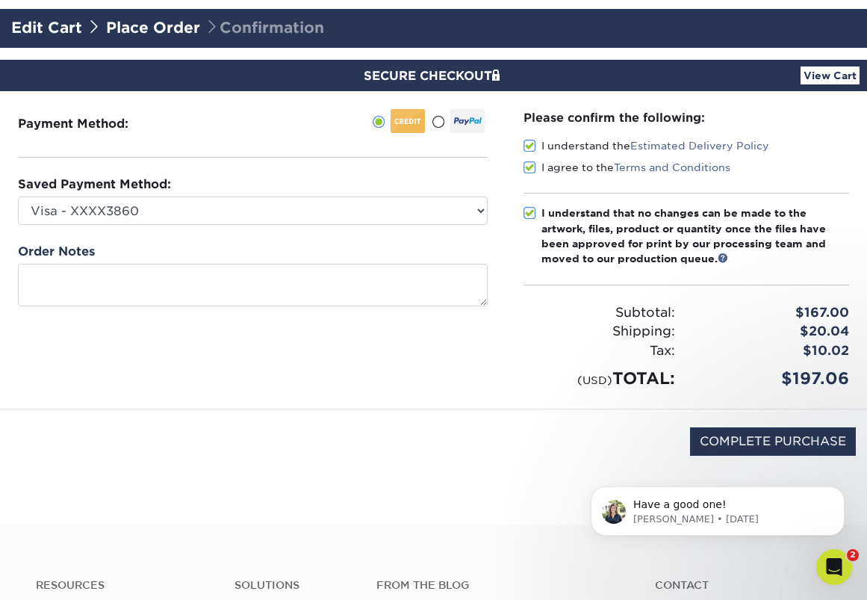
scroll to position [88, 0]
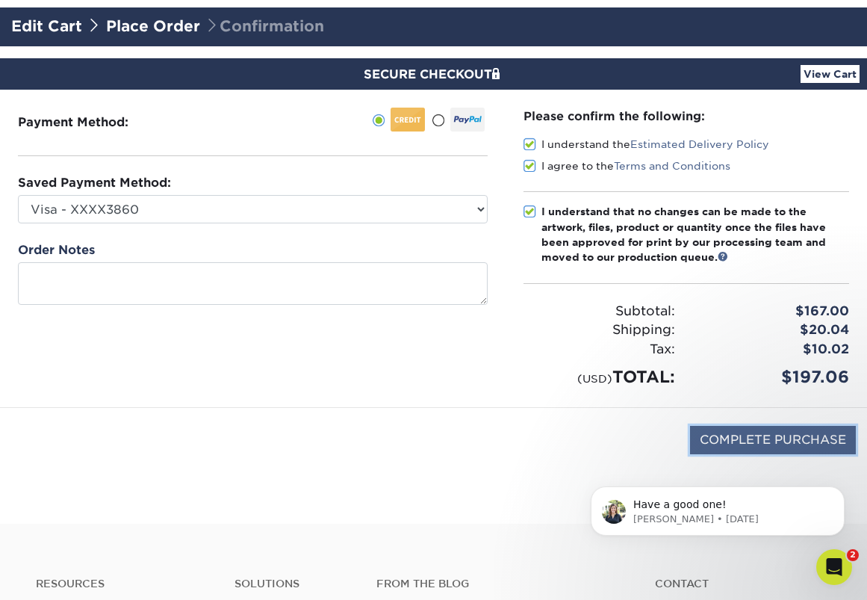
click at [725, 442] on input "COMPLETE PURCHASE" at bounding box center [773, 440] width 166 height 28
type input "PROCESSING, PLEASE WAIT..."
